Goal: Task Accomplishment & Management: Manage account settings

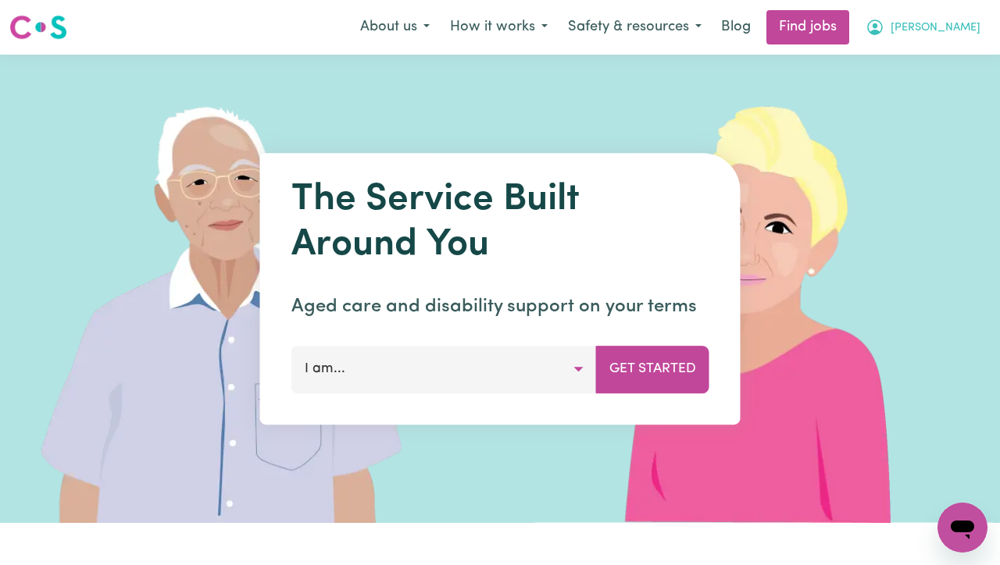
click at [884, 21] on icon "My Account" at bounding box center [874, 27] width 19 height 19
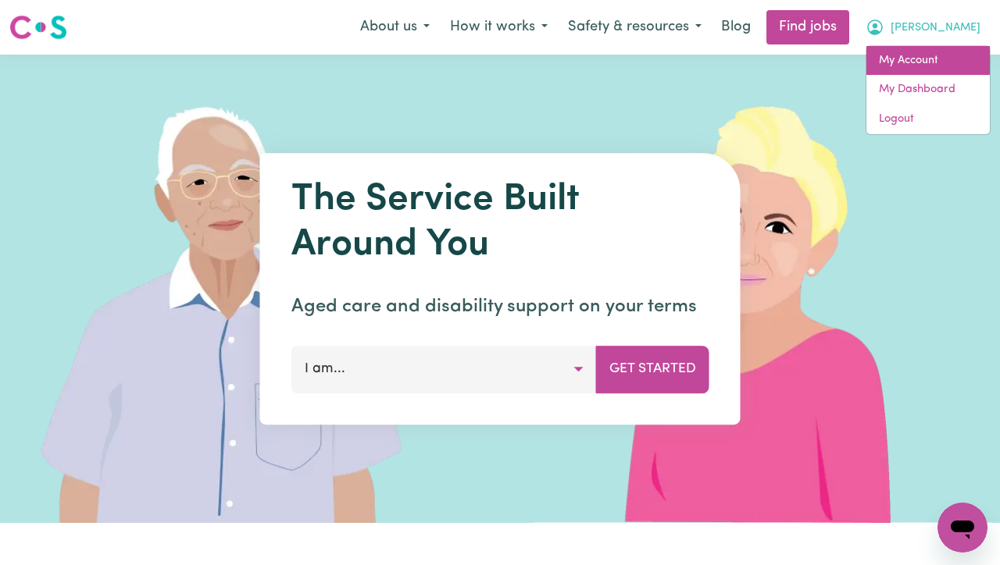
click at [894, 59] on link "My Account" at bounding box center [927, 61] width 123 height 30
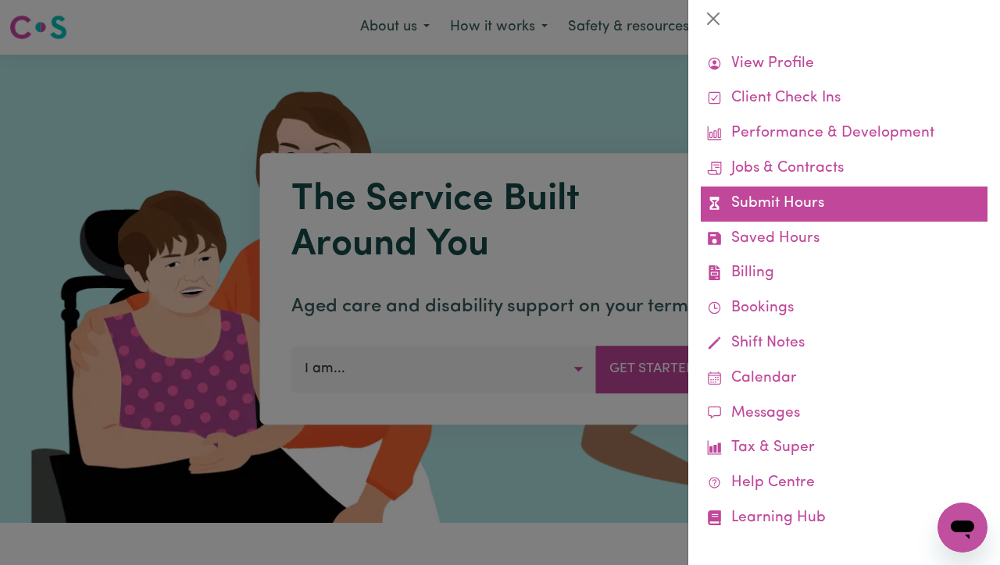
scroll to position [35, 0]
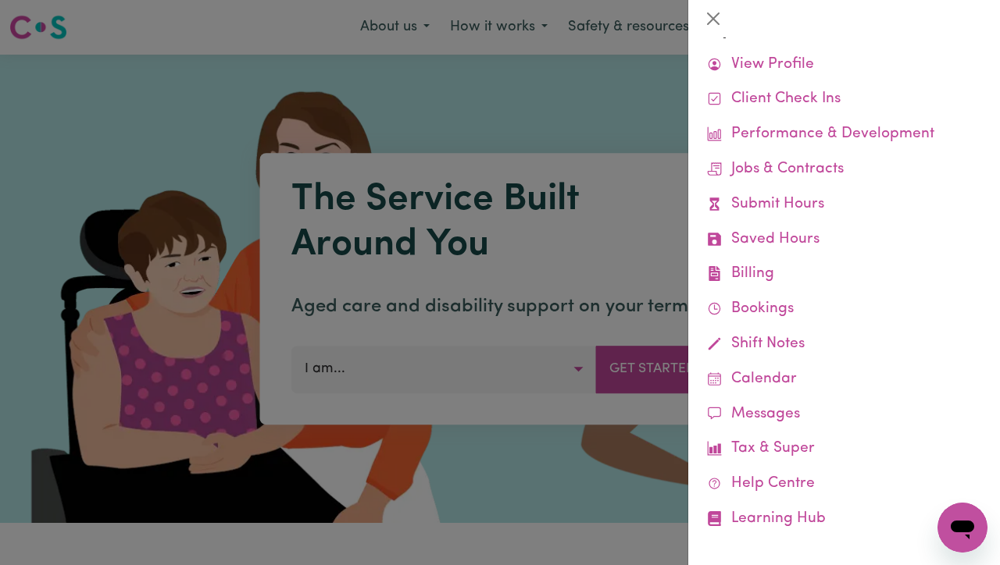
click at [501, 144] on div at bounding box center [500, 282] width 1000 height 565
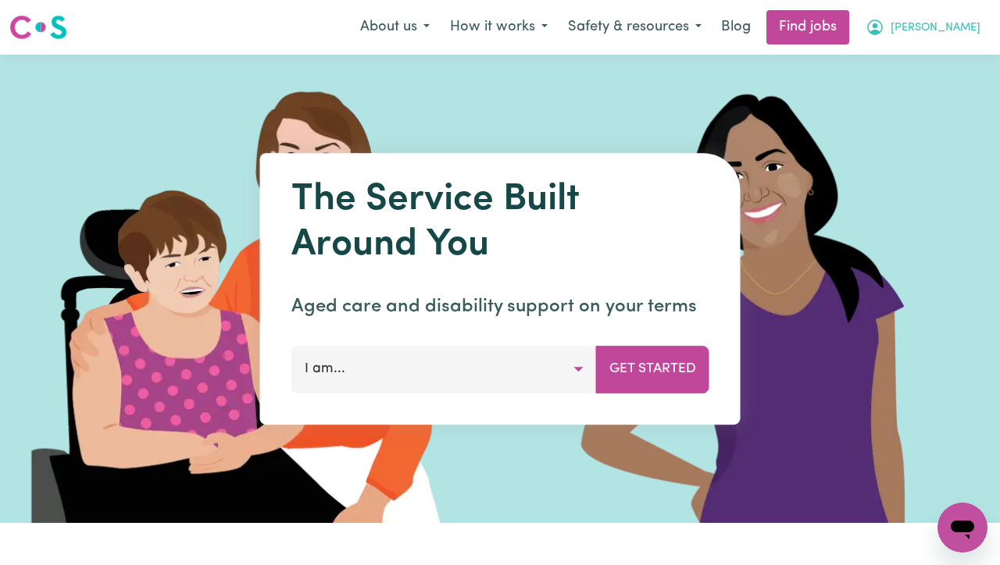
click at [935, 27] on span "[PERSON_NAME]" at bounding box center [935, 28] width 90 height 17
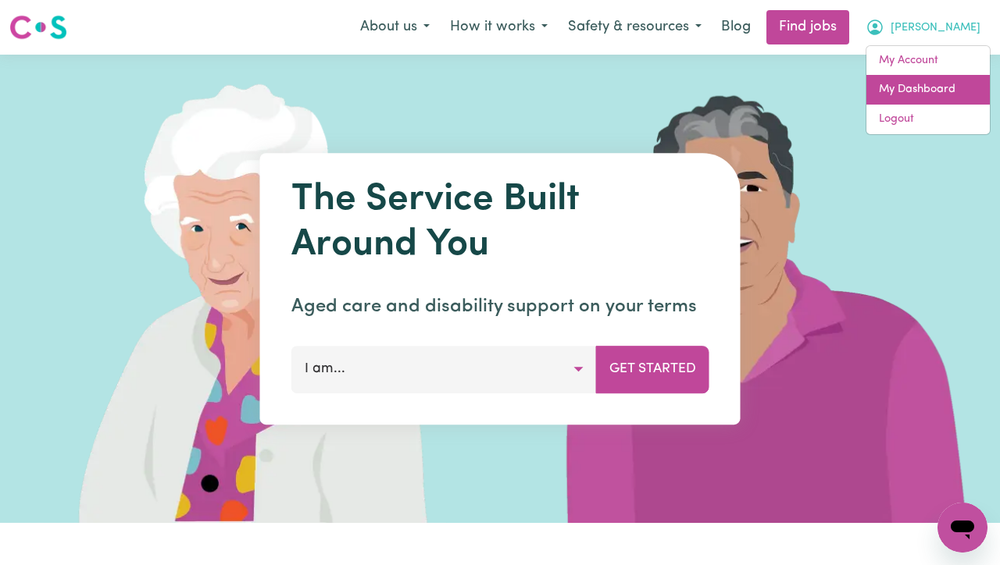
click at [925, 91] on link "My Dashboard" at bounding box center [927, 90] width 123 height 30
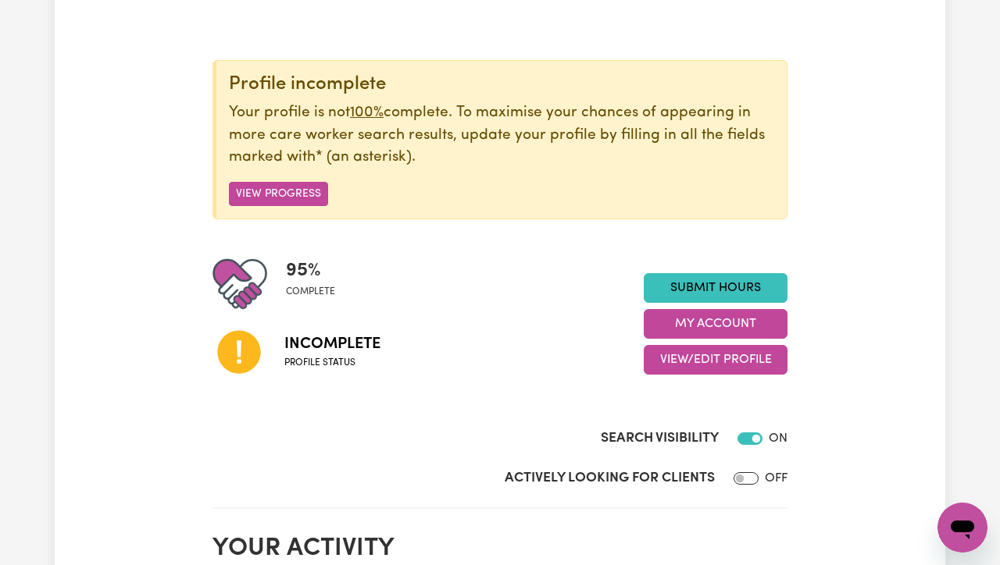
scroll to position [147, 0]
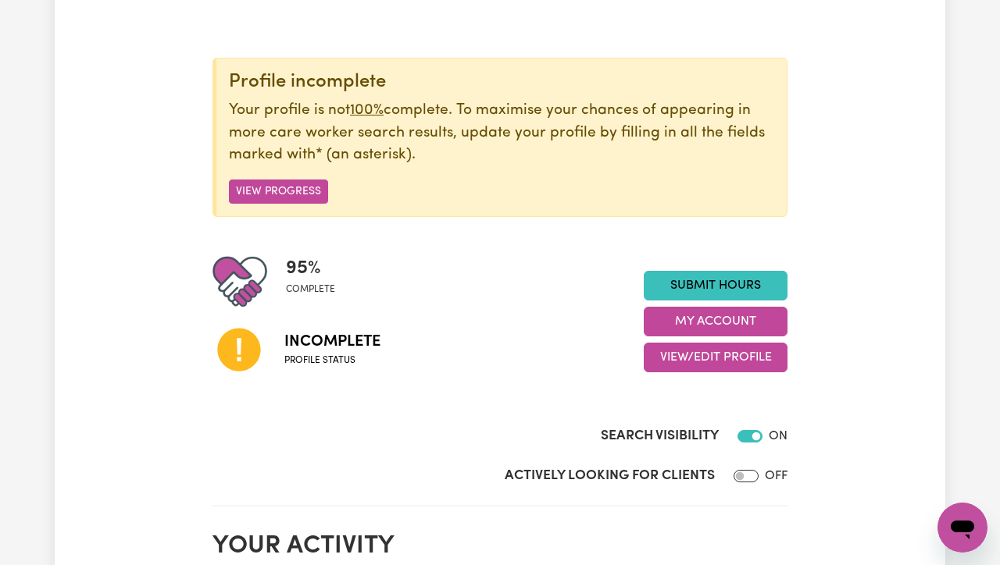
click at [742, 474] on input "Actively Looking for Clients" at bounding box center [745, 476] width 25 height 12
checkbox input "true"
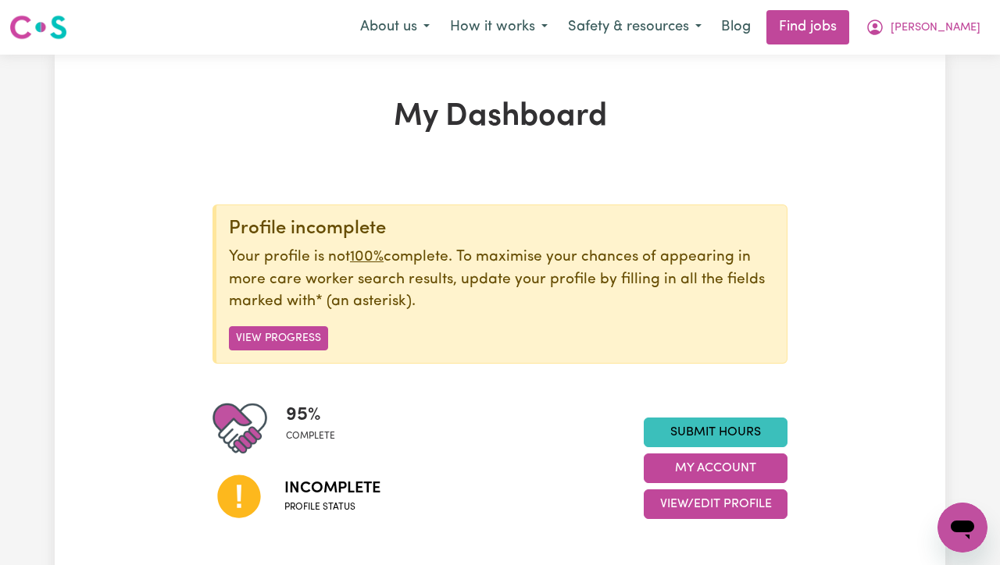
scroll to position [0, 0]
click at [303, 334] on button "View Progress" at bounding box center [278, 338] width 99 height 24
click at [284, 330] on button "View Progress" at bounding box center [278, 338] width 99 height 24
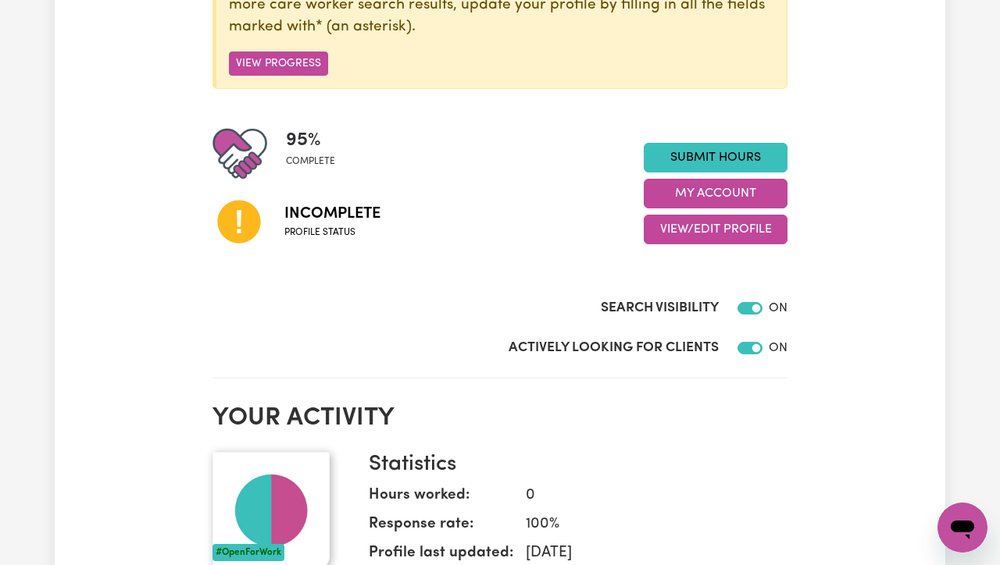
scroll to position [196, 0]
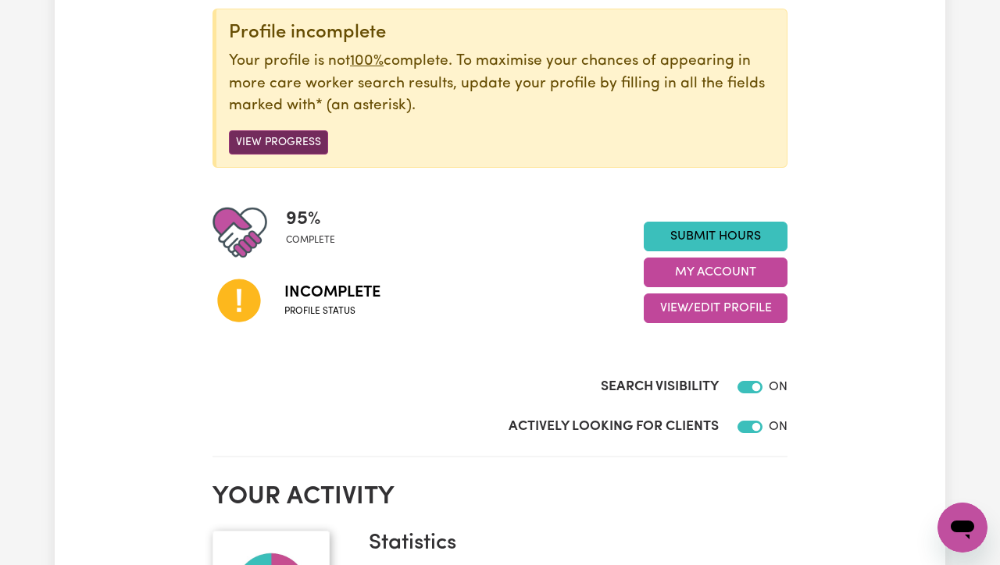
click at [301, 152] on button "View Progress" at bounding box center [278, 142] width 99 height 24
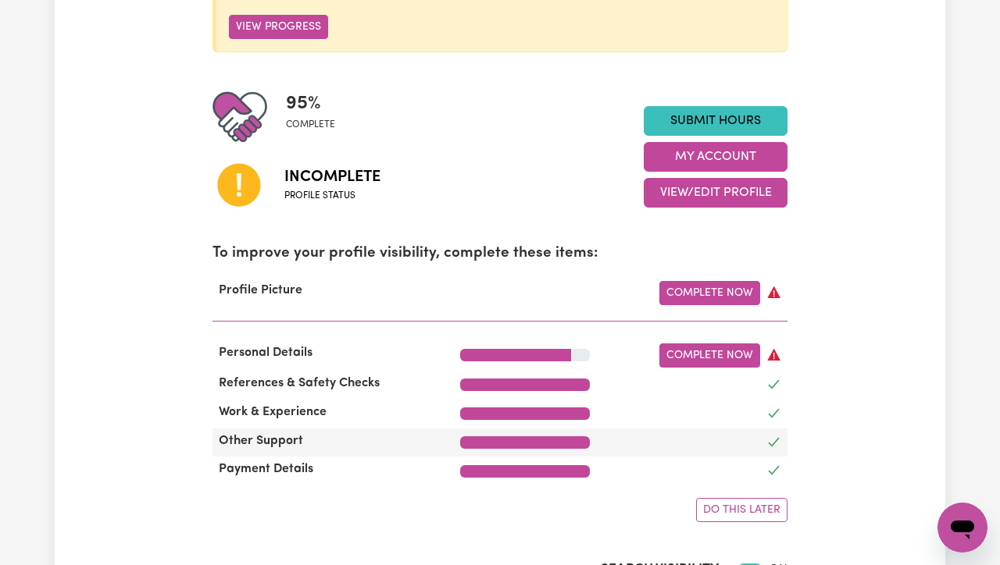
scroll to position [350, 0]
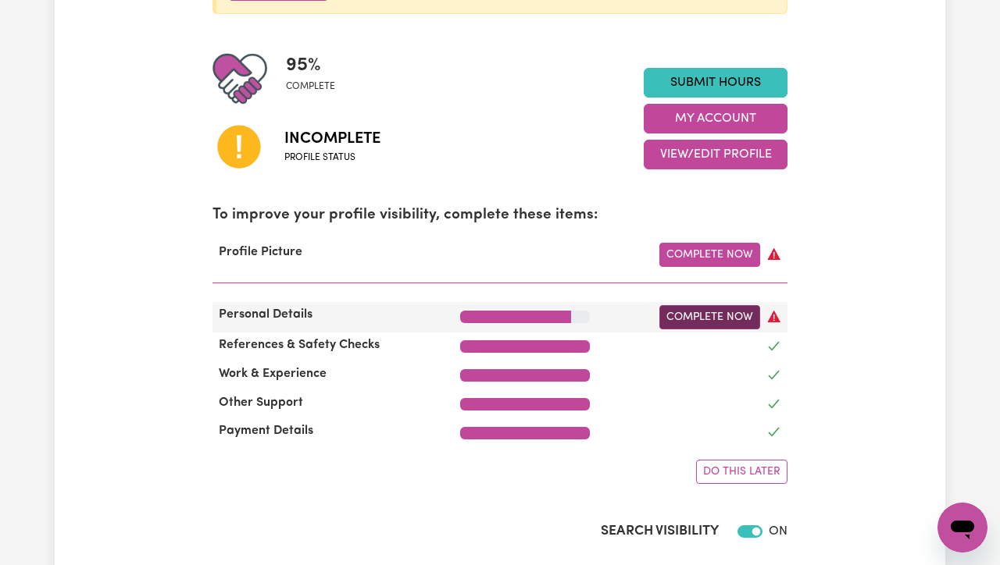
click at [693, 320] on link "Complete Now" at bounding box center [709, 317] width 101 height 24
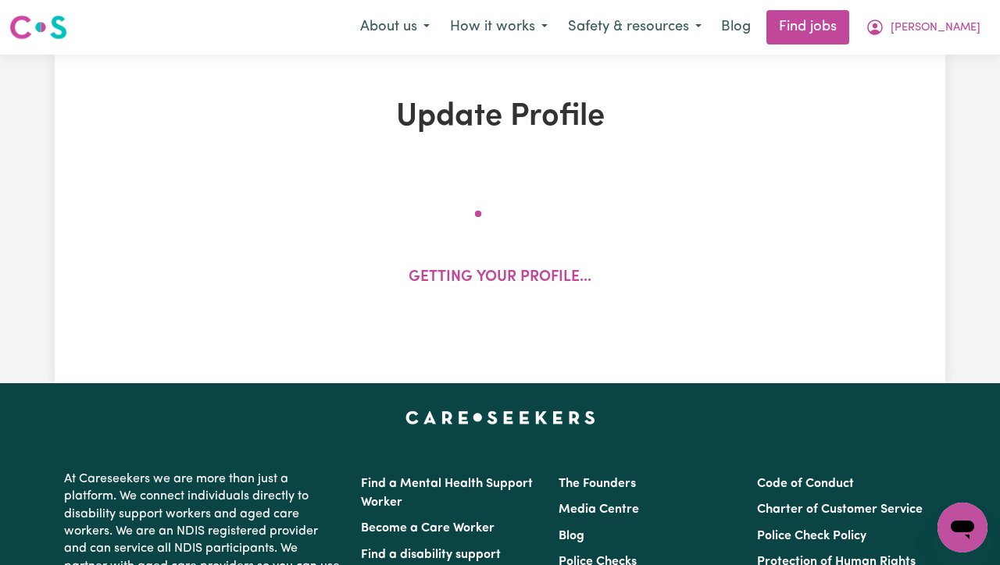
select select "[DEMOGRAPHIC_DATA]"
select select "Student Visa"
select select "Studying a healthcare related degree or qualification"
select select "37"
select select "40"
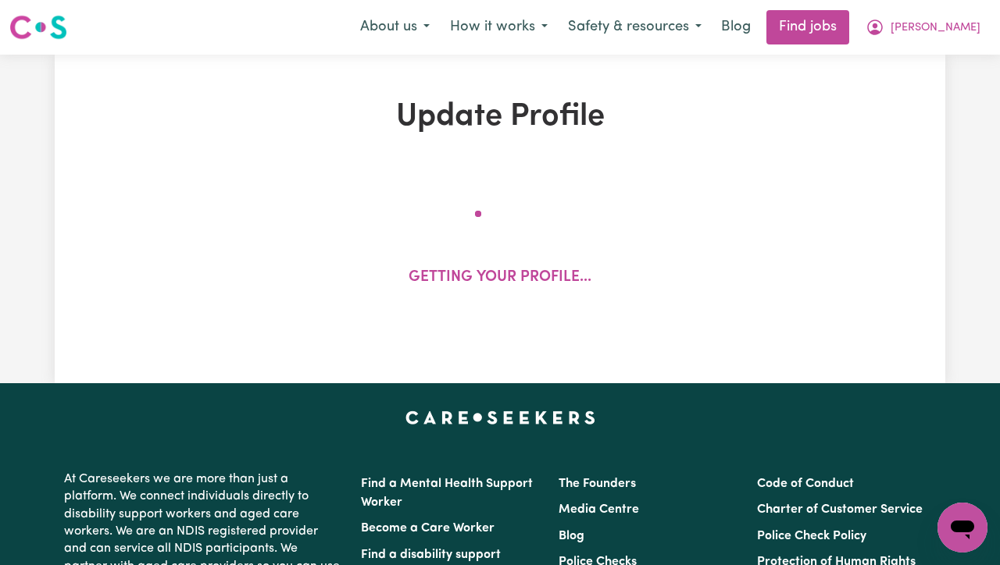
select select "40"
select select "60"
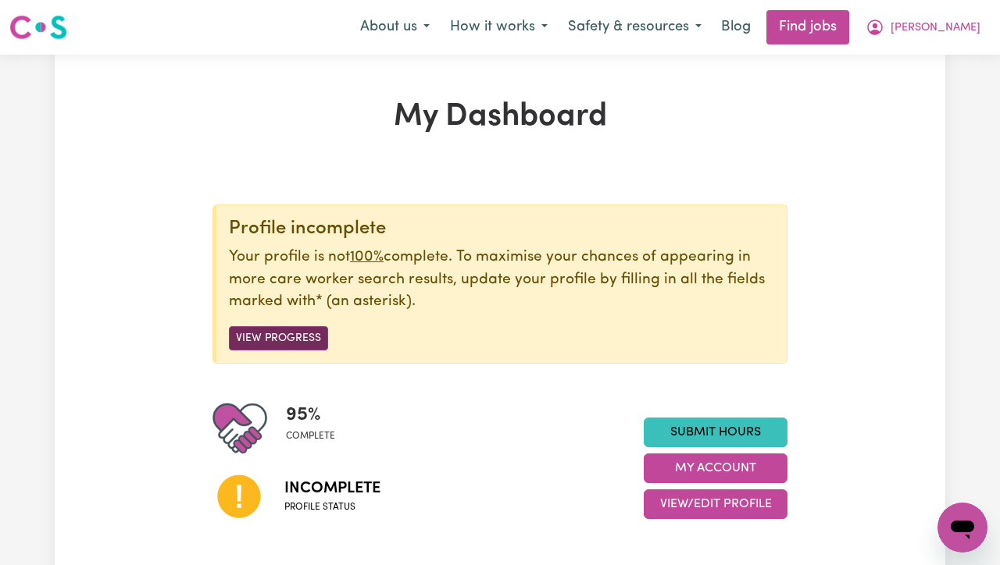
click at [282, 336] on button "View Progress" at bounding box center [278, 338] width 99 height 24
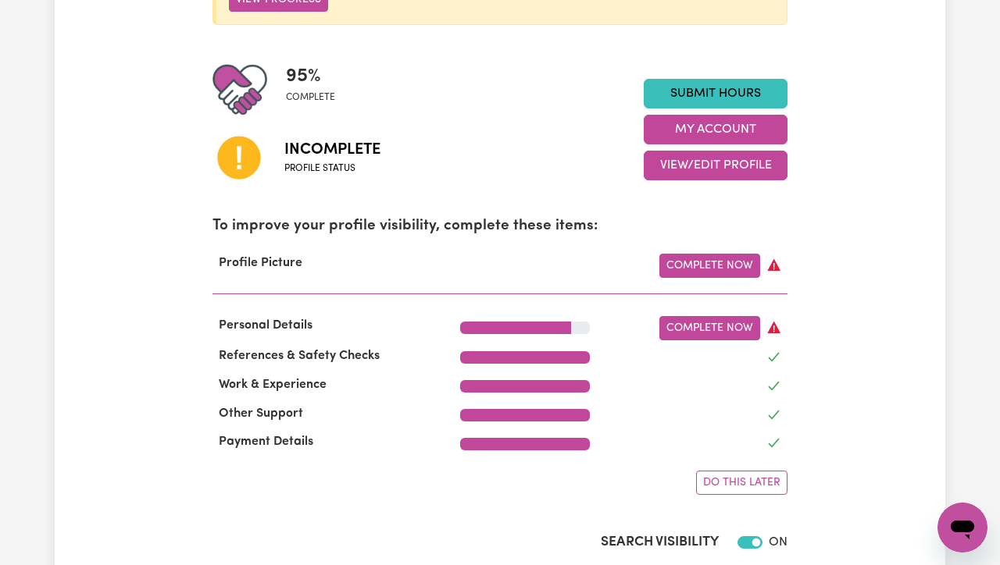
scroll to position [350, 0]
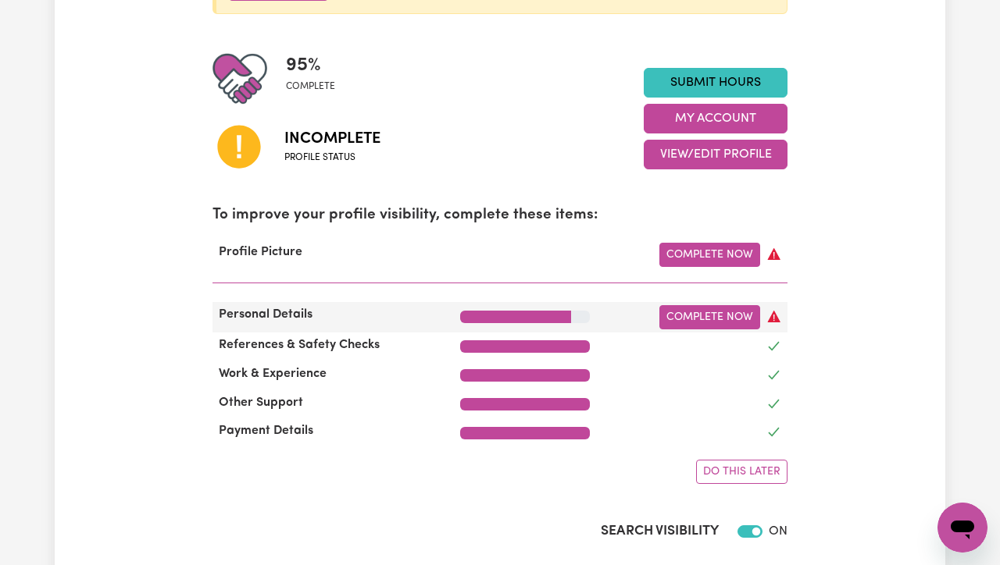
click at [587, 316] on div at bounding box center [525, 317] width 130 height 12
click at [719, 315] on link "Complete Now" at bounding box center [709, 317] width 101 height 24
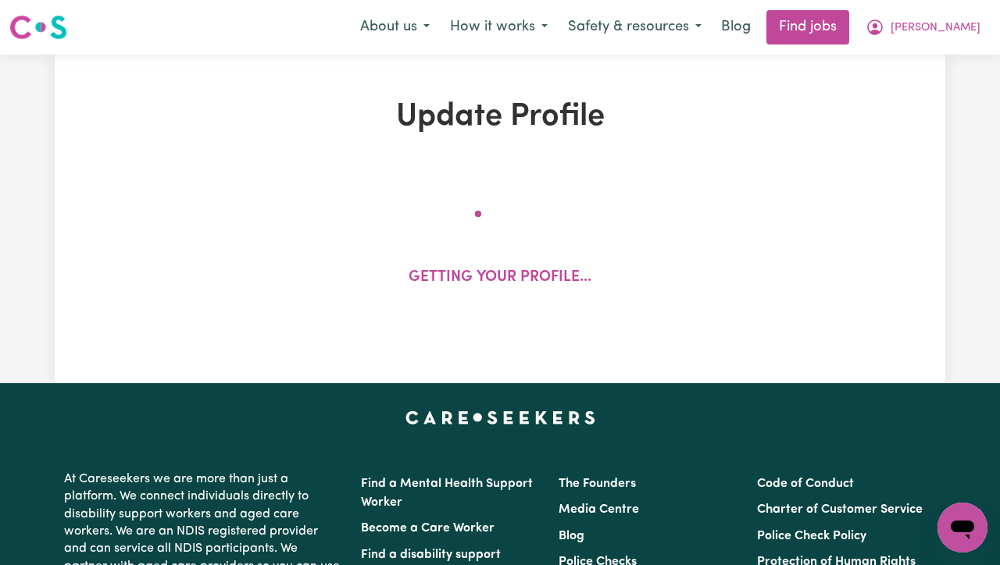
select select "[DEMOGRAPHIC_DATA]"
select select "Student Visa"
select select "Studying a healthcare related degree or qualification"
select select "37"
select select "40"
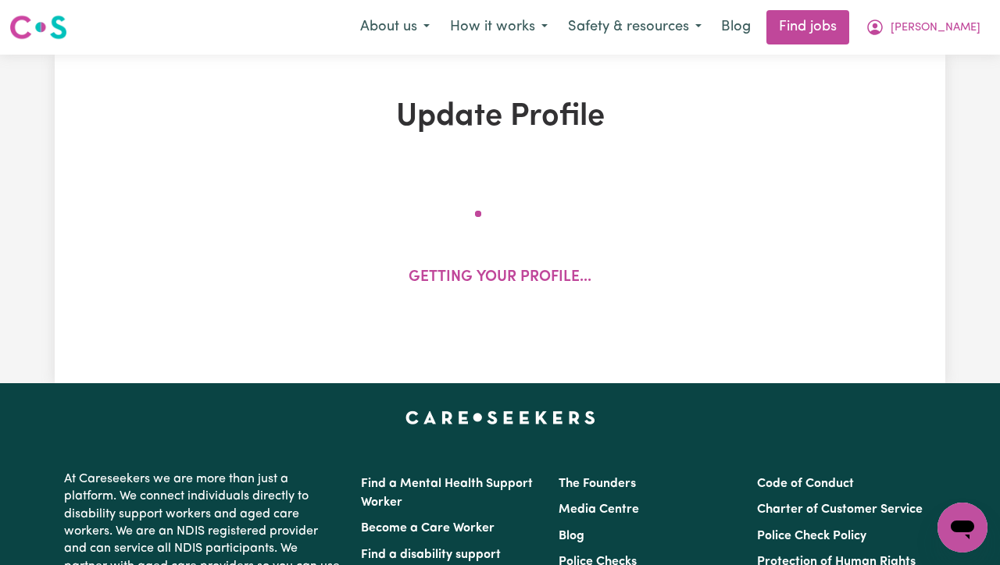
select select "40"
select select "60"
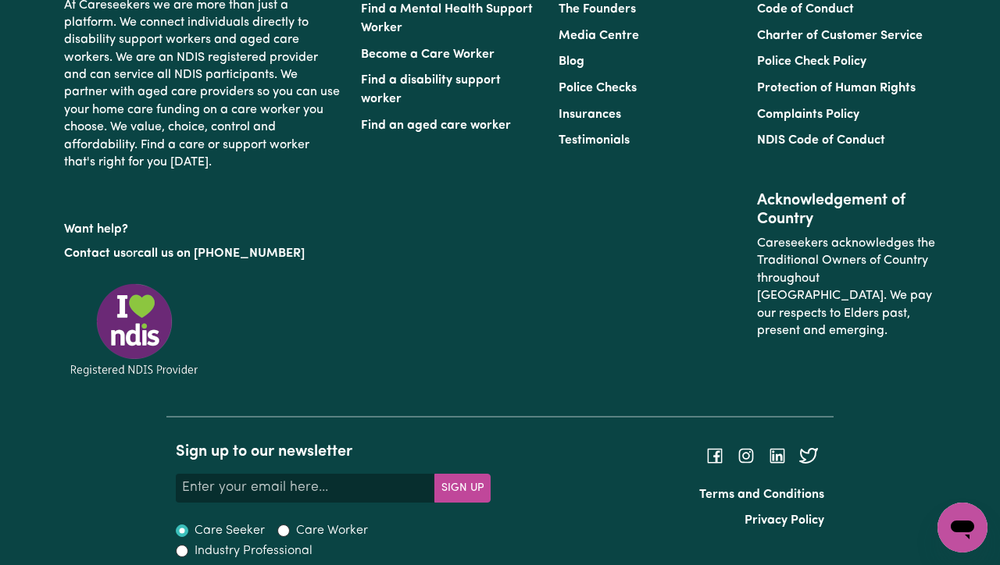
scroll to position [4452, 0]
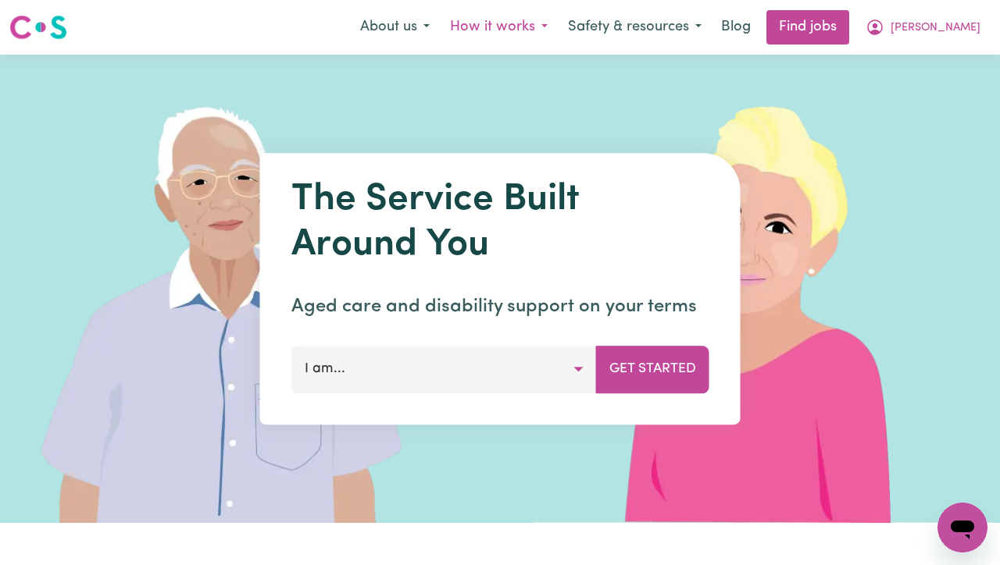
click at [548, 20] on button "How it works" at bounding box center [499, 27] width 118 height 33
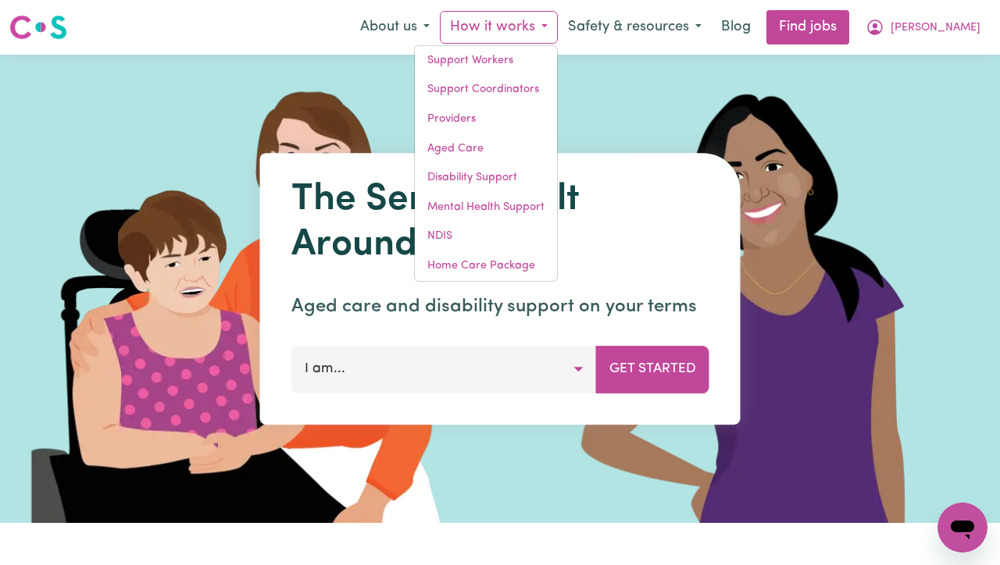
click at [411, 112] on img at bounding box center [232, 289] width 465 height 469
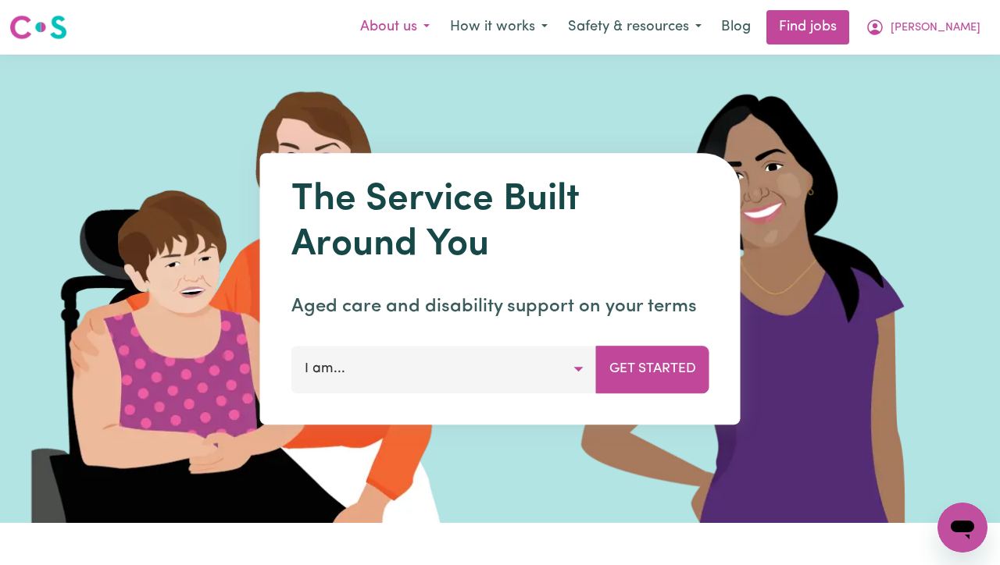
click at [415, 37] on button "About us" at bounding box center [395, 27] width 90 height 33
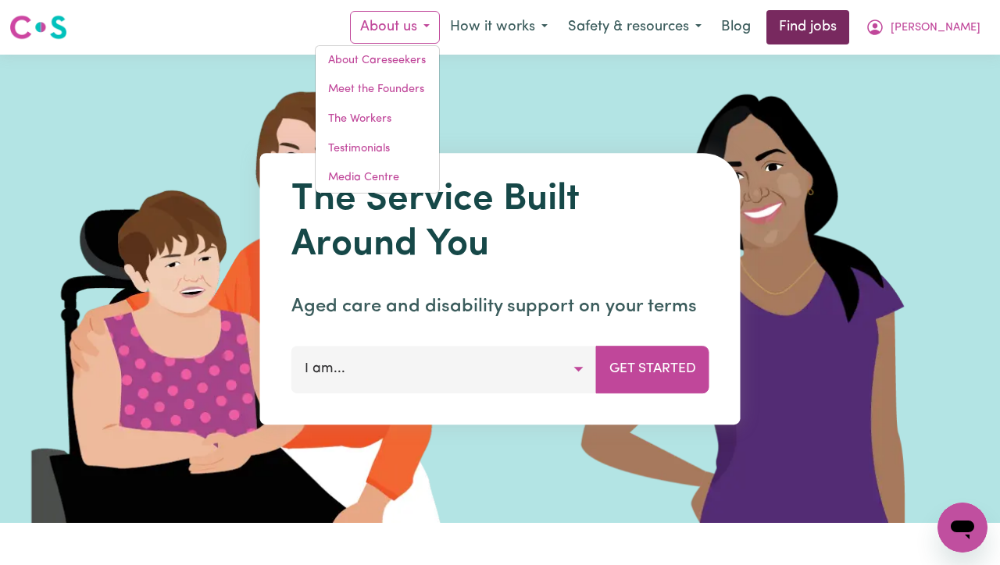
click at [821, 36] on link "Find jobs" at bounding box center [807, 27] width 83 height 34
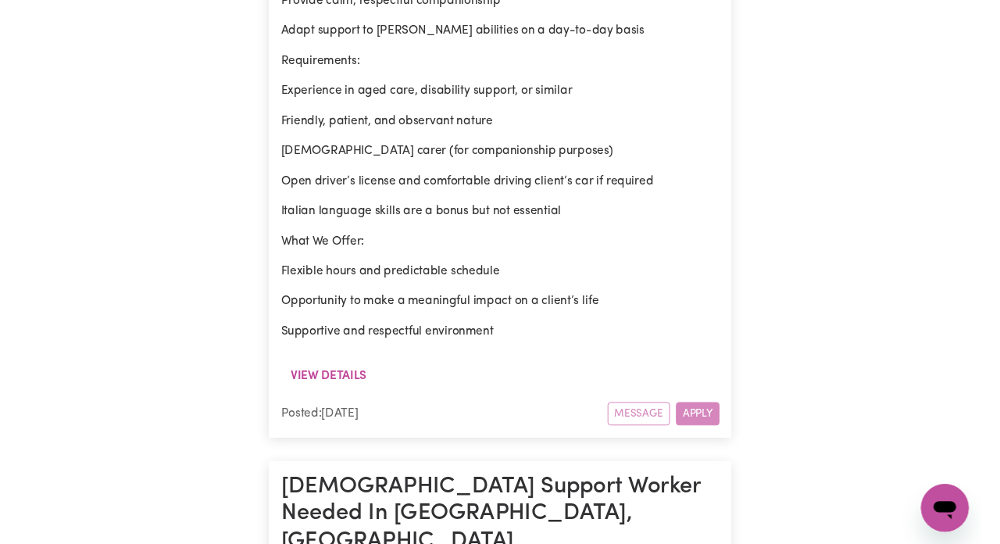
scroll to position [1476, 0]
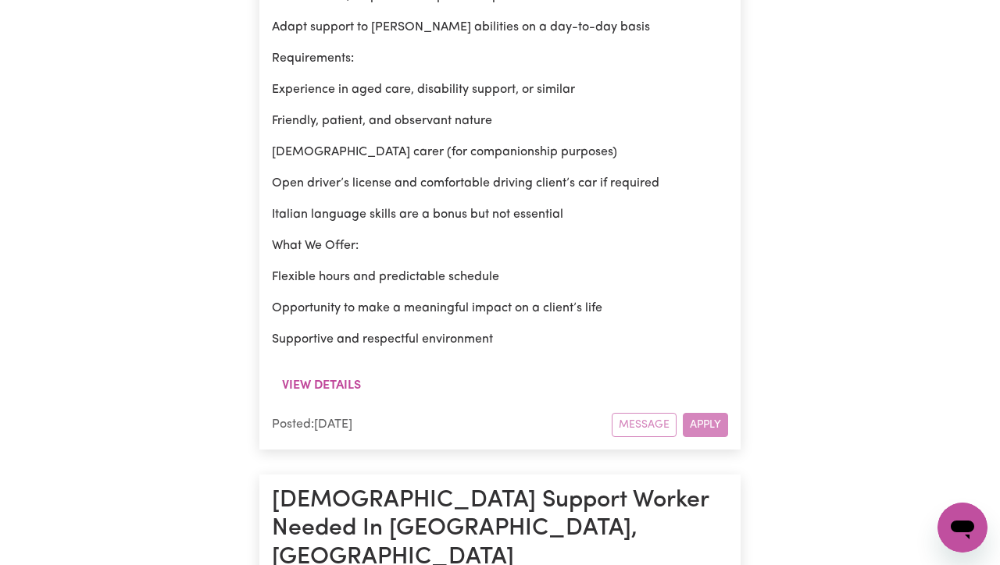
click at [706, 413] on div "Message Apply" at bounding box center [670, 425] width 116 height 24
